Goal: Task Accomplishment & Management: Manage account settings

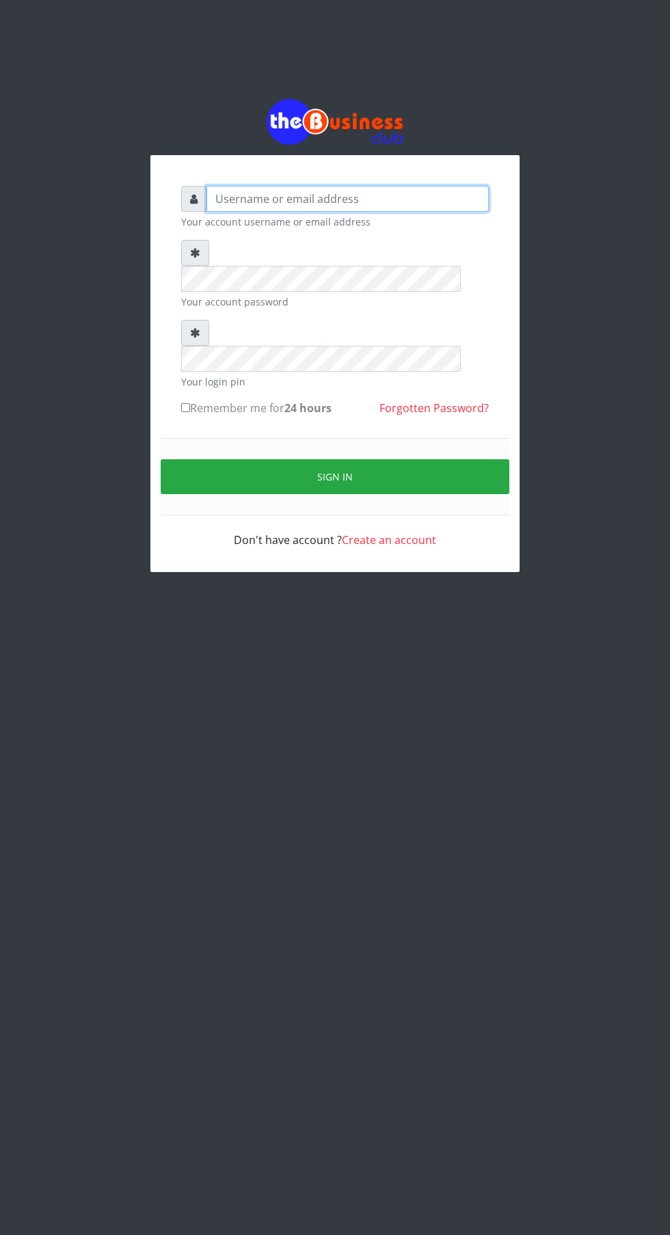
click at [384, 207] on input "text" at bounding box center [347, 199] width 282 height 26
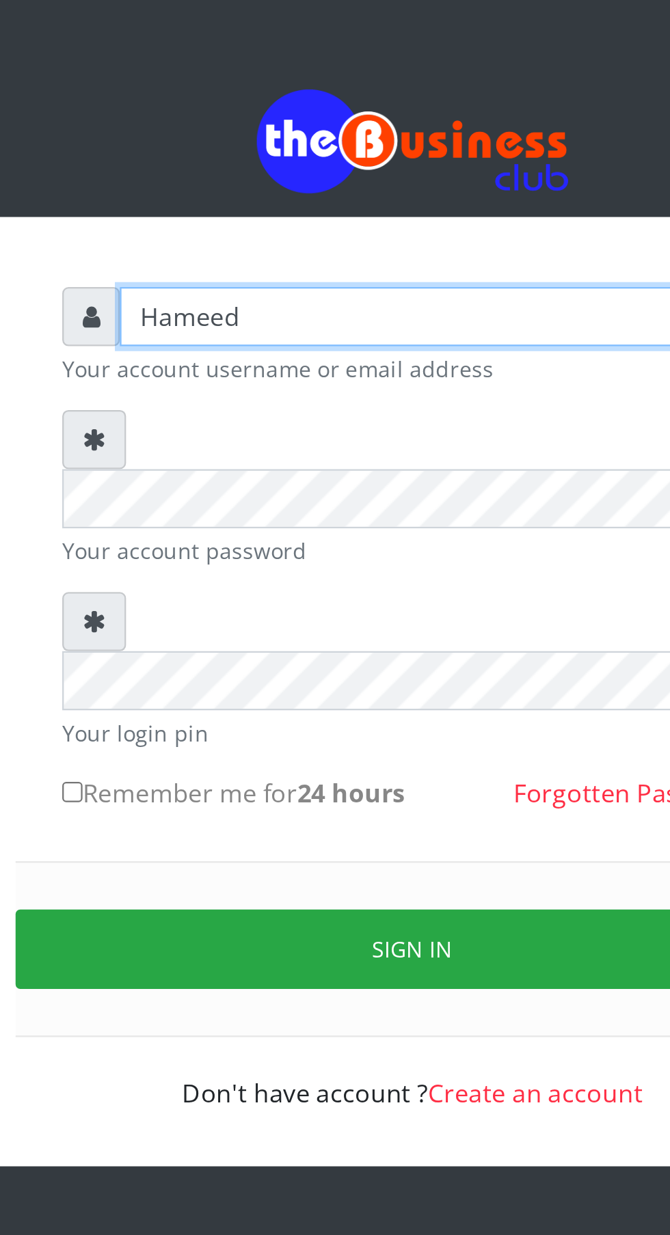
click at [299, 204] on input "Hameed" at bounding box center [347, 199] width 282 height 26
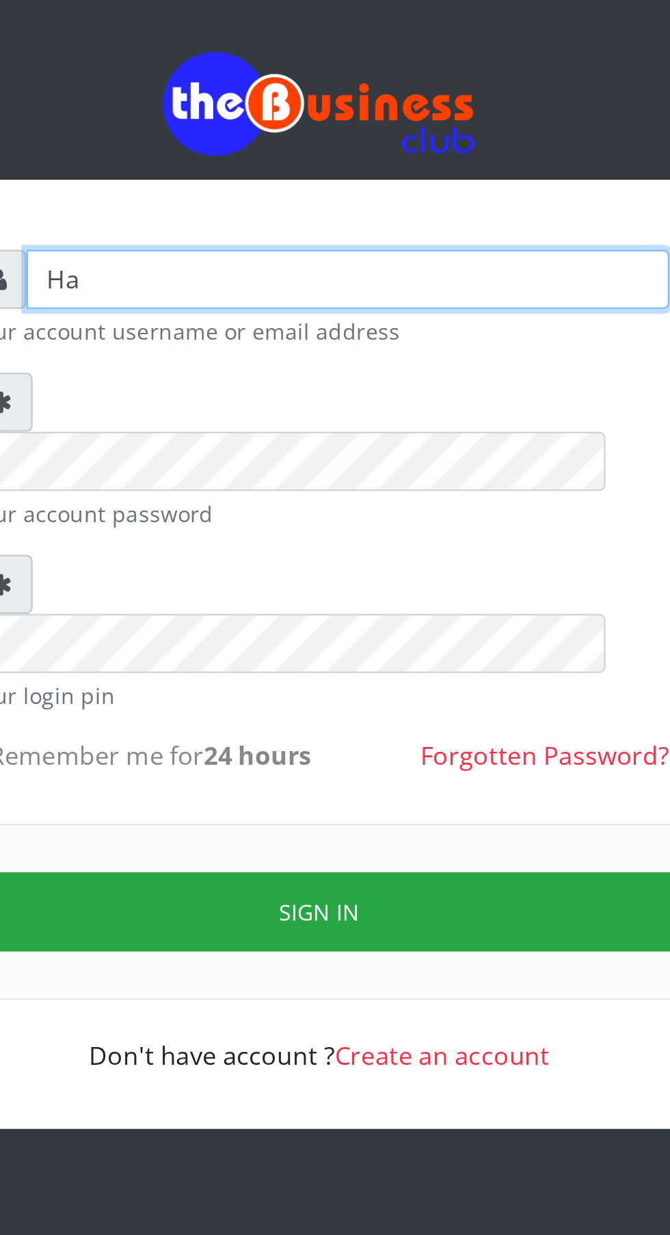
type input "H"
click at [398, 211] on input "text" at bounding box center [347, 199] width 282 height 26
click at [301, 206] on input "text" at bounding box center [347, 199] width 282 height 26
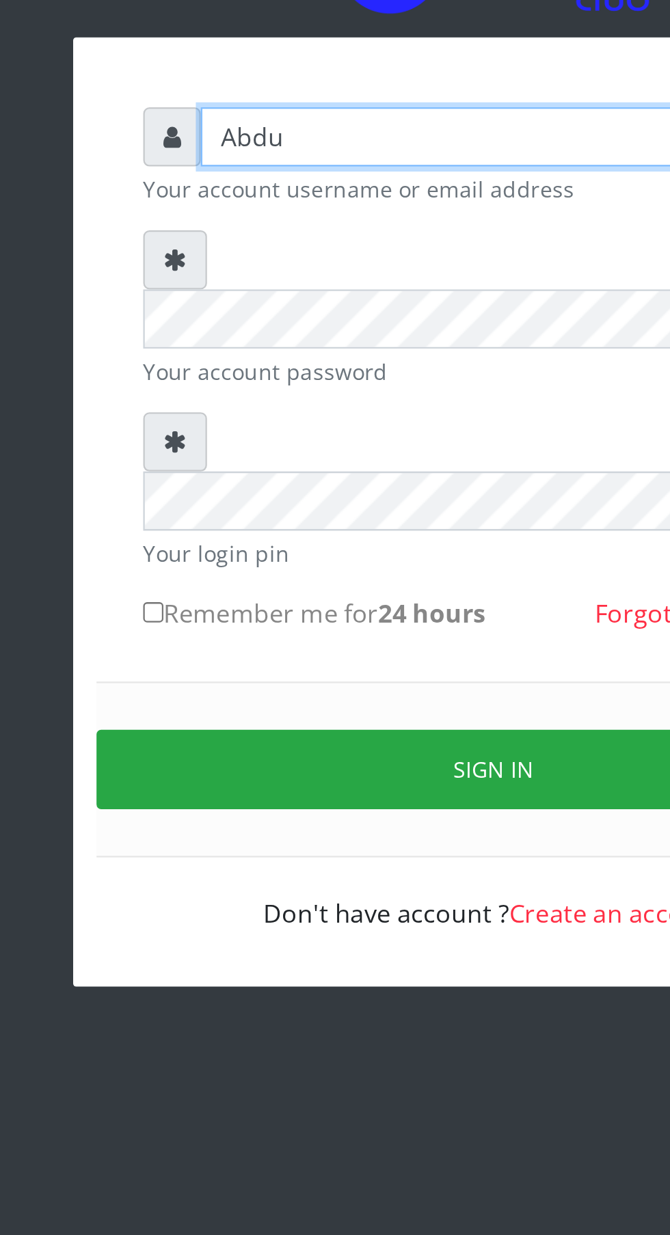
type input "[PERSON_NAME]"
type input "[EMAIL_ADDRESS][DOMAIN_NAME]"
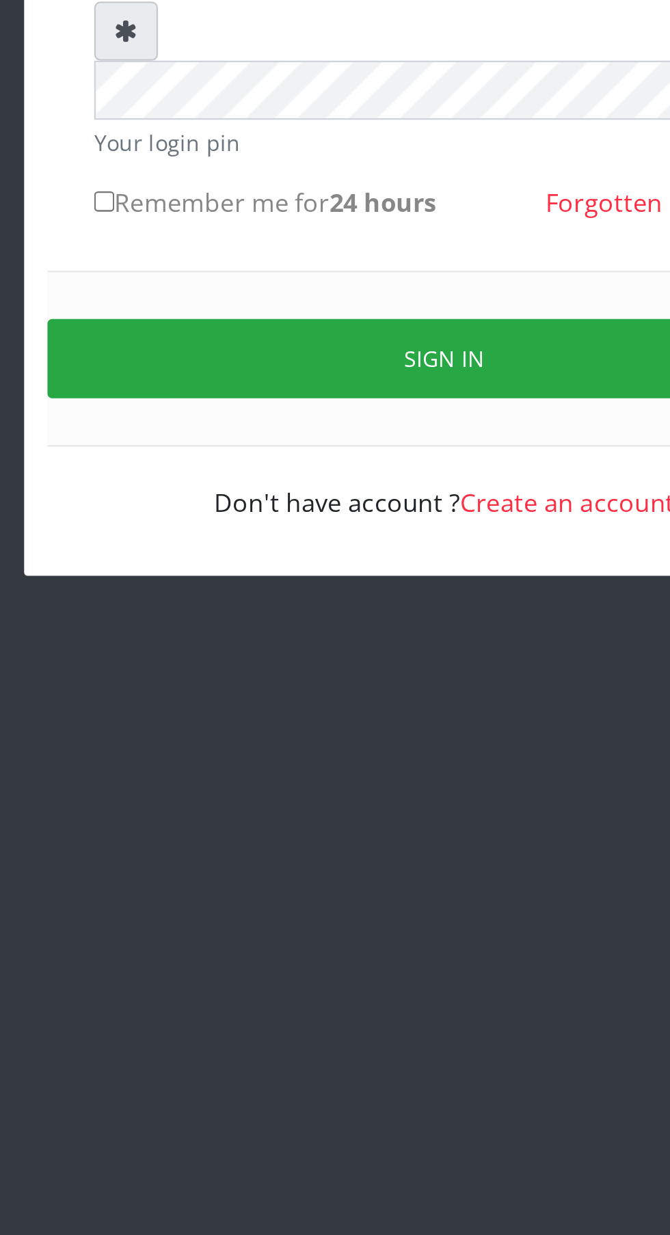
click at [361, 459] on button "Sign in" at bounding box center [335, 476] width 349 height 35
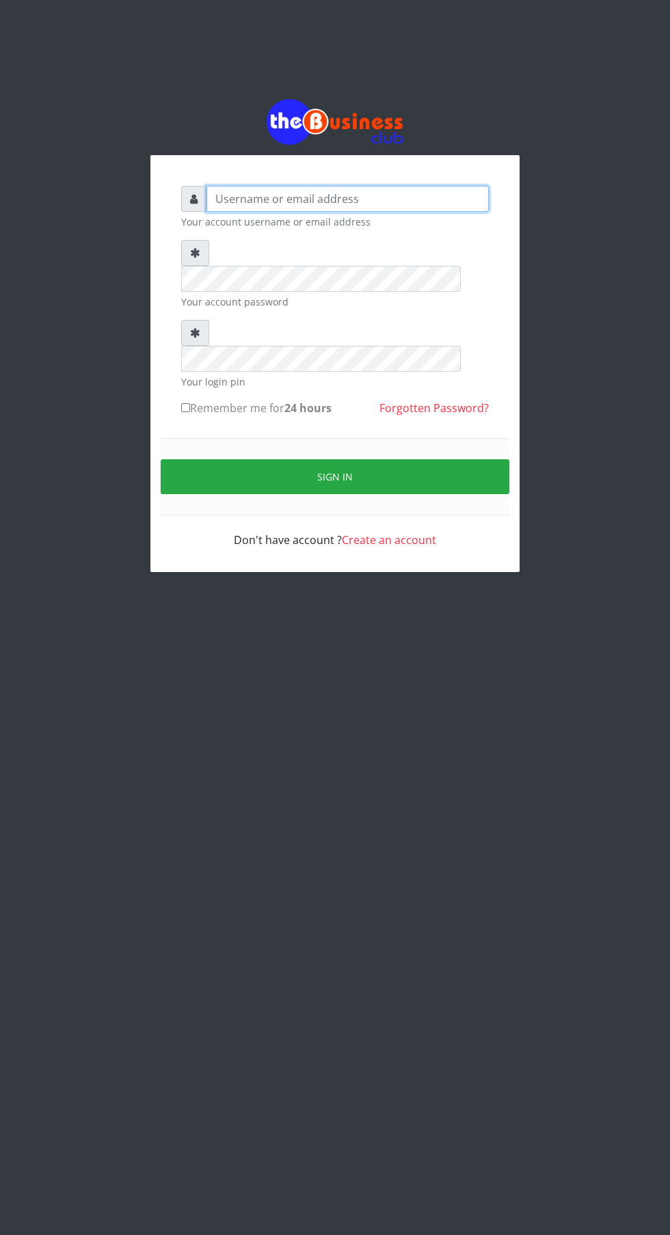
click at [368, 206] on input "text" at bounding box center [347, 199] width 282 height 26
click at [260, 209] on input "text" at bounding box center [347, 199] width 282 height 26
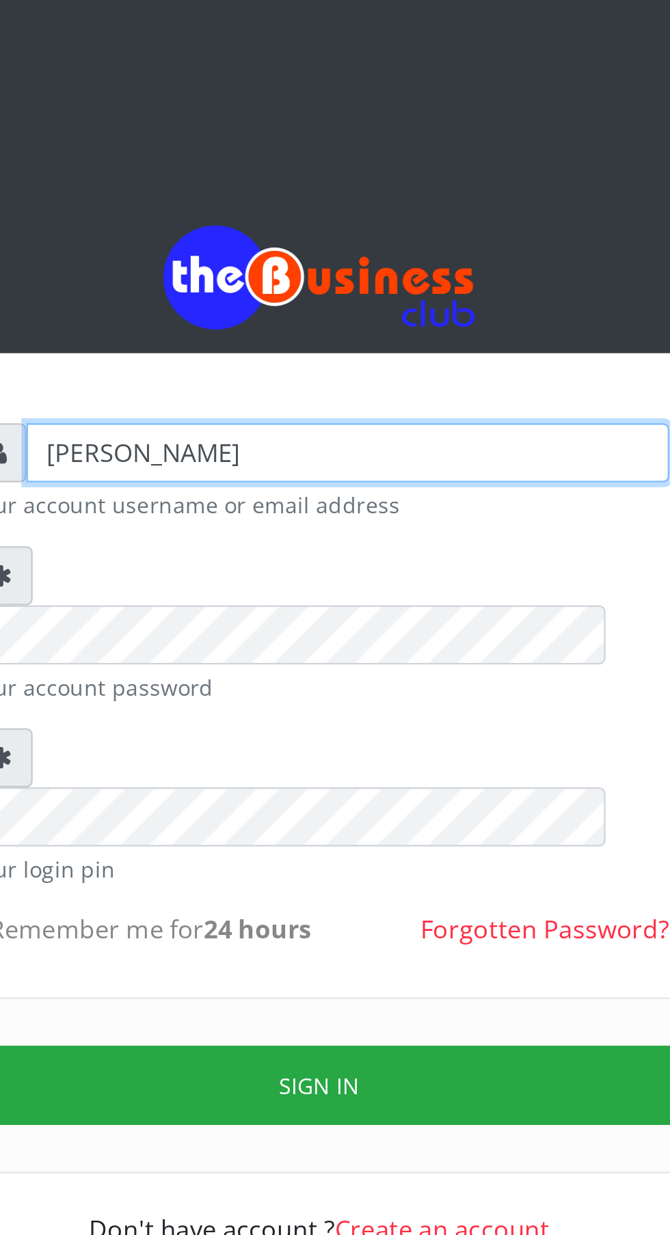
type input "Adamu"
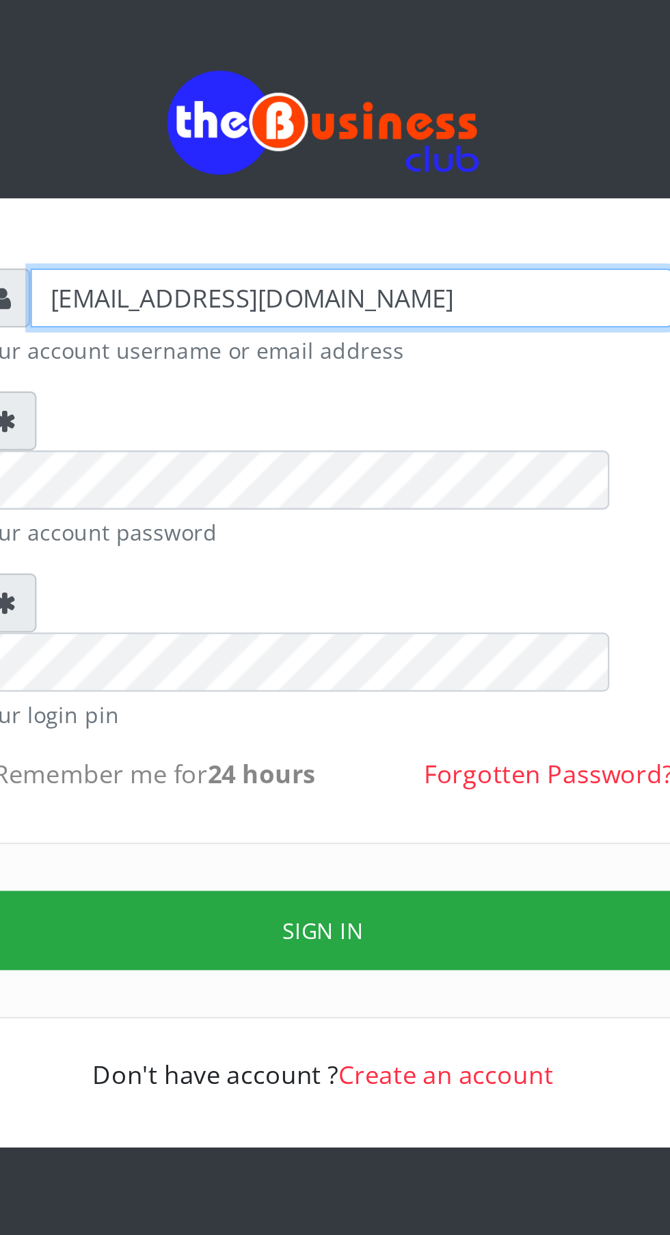
type input "adamuhameed002@gmail.com"
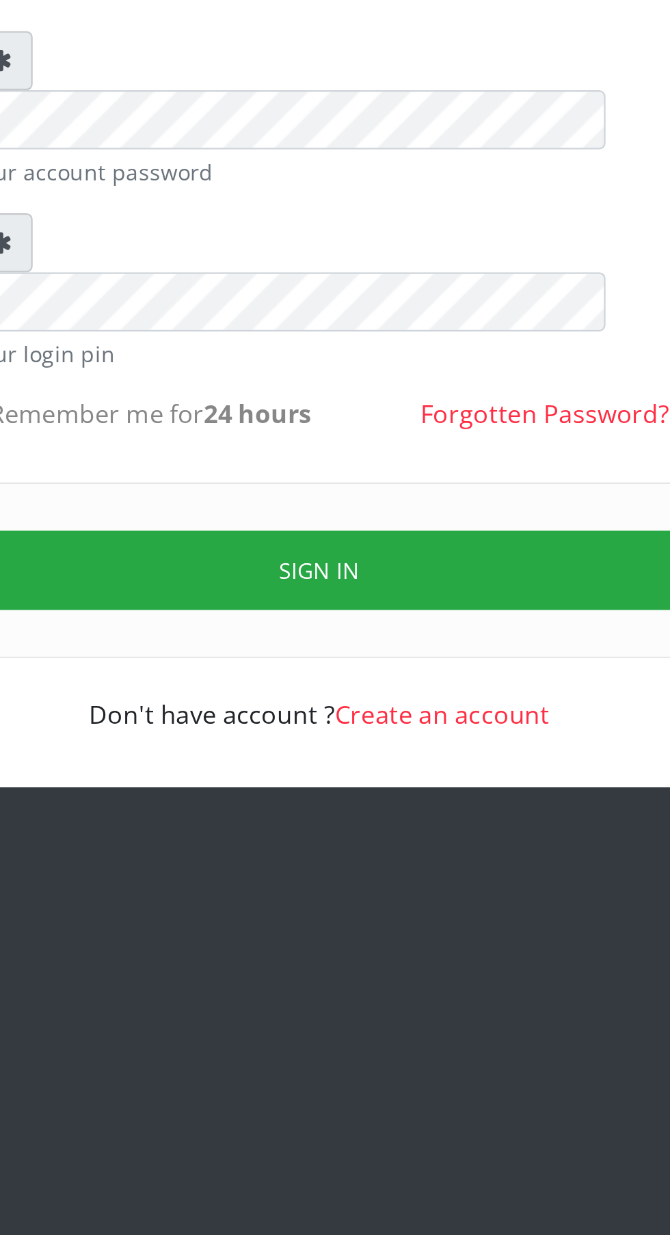
click at [349, 459] on button "Sign in" at bounding box center [335, 476] width 349 height 35
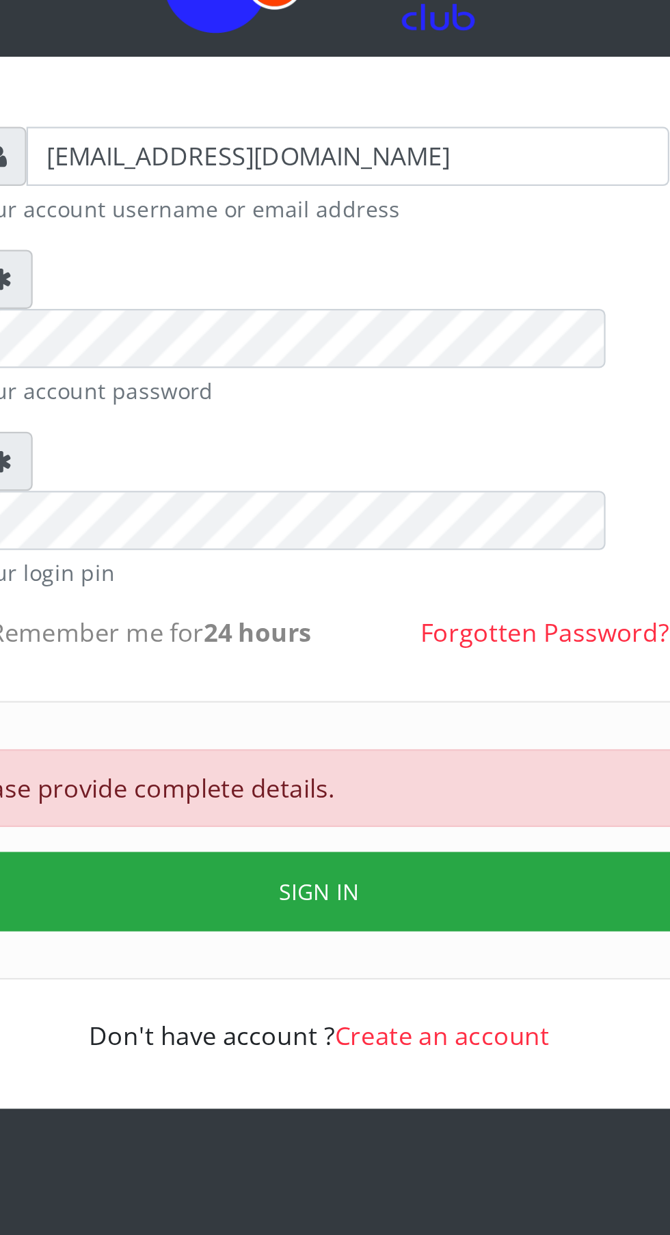
click at [390, 504] on button "Sign in" at bounding box center [335, 521] width 349 height 35
